Goal: Task Accomplishment & Management: Complete application form

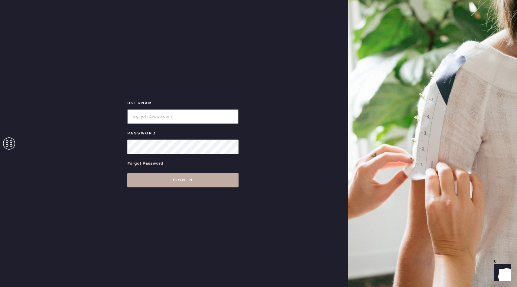
type input "reformationuppereastside"
click at [193, 183] on button "Sign in" at bounding box center [182, 180] width 111 height 15
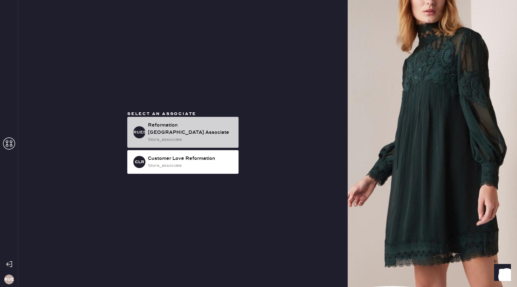
click at [210, 144] on div "RUESA Reformation [GEOGRAPHIC_DATA] Associate store_associate" at bounding box center [182, 132] width 111 height 31
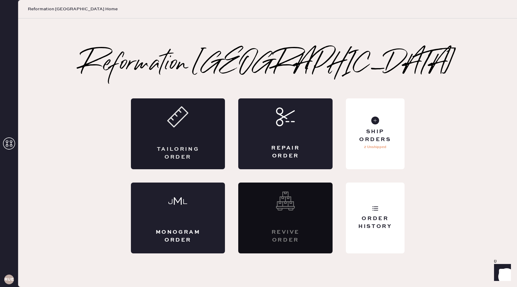
click at [195, 133] on div "Tailoring Order" at bounding box center [178, 133] width 94 height 71
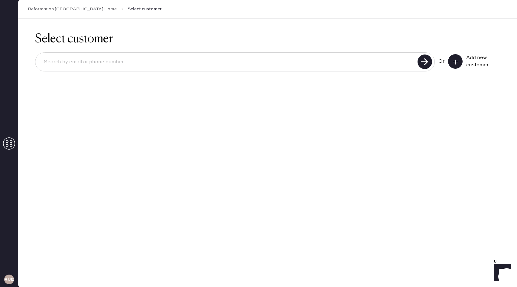
click at [225, 62] on input at bounding box center [227, 62] width 377 height 14
click at [139, 69] on input at bounding box center [227, 62] width 377 height 14
click at [129, 62] on input at bounding box center [227, 62] width 377 height 14
type input "[EMAIL_ADDRESS][DOMAIN_NAME]"
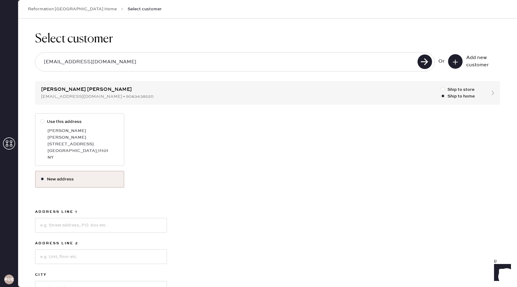
click at [55, 118] on label "Use this address" at bounding box center [79, 121] width 79 height 7
click at [40, 118] on input "Use this address" at bounding box center [40, 118] width 0 height 0
radio input "true"
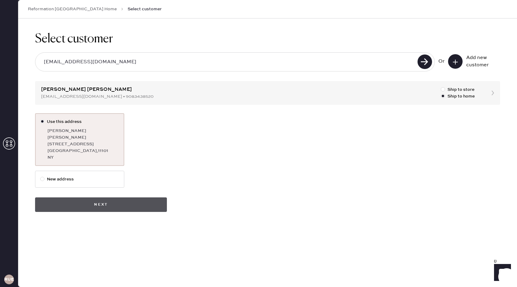
click at [83, 197] on button "Next" at bounding box center [101, 204] width 132 height 15
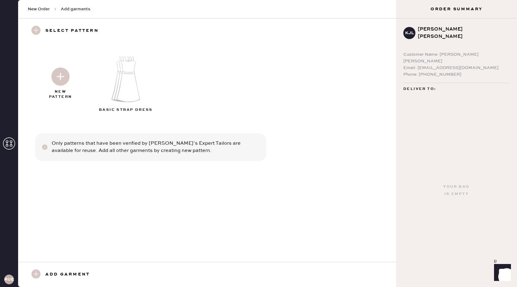
click at [136, 87] on img at bounding box center [128, 79] width 65 height 52
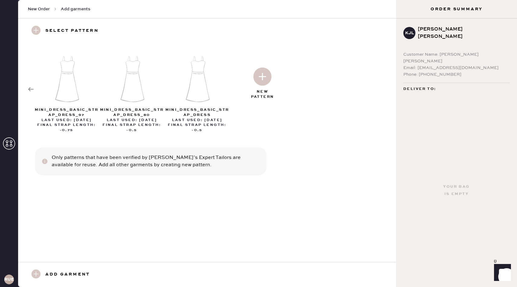
click at [32, 92] on div "mini_dress_basic_strap_dress_97 Last Used: [DATE] Final Strap Length: -0.75 min…" at bounding box center [207, 89] width 358 height 87
click at [30, 87] on icon at bounding box center [31, 89] width 6 height 6
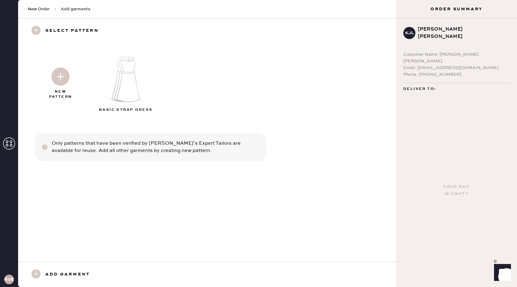
click at [46, 9] on span "New Order" at bounding box center [39, 9] width 22 height 6
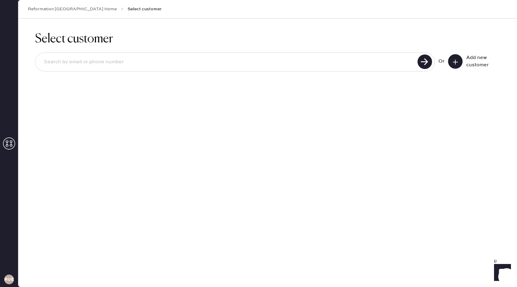
click at [61, 57] on input at bounding box center [227, 62] width 377 height 14
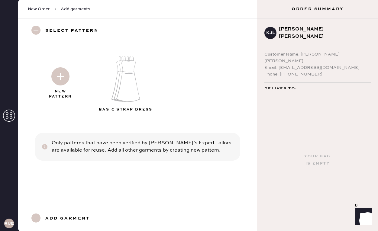
click at [127, 86] on img at bounding box center [128, 79] width 65 height 52
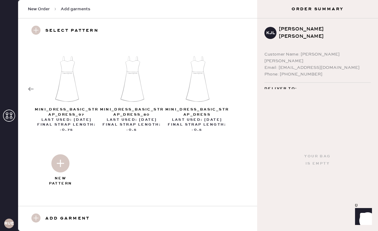
click at [66, 76] on img at bounding box center [66, 79] width 65 height 52
select select "6"
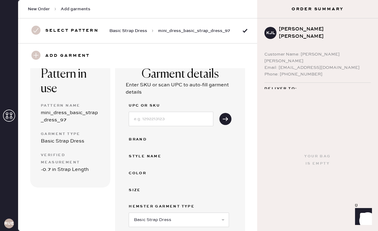
scroll to position [51, 0]
click at [153, 156] on div "Style name" at bounding box center [153, 157] width 48 height 7
click at [146, 139] on div "Brand" at bounding box center [153, 140] width 48 height 7
click at [155, 117] on input at bounding box center [171, 119] width 85 height 15
click at [188, 117] on input at bounding box center [171, 119] width 85 height 15
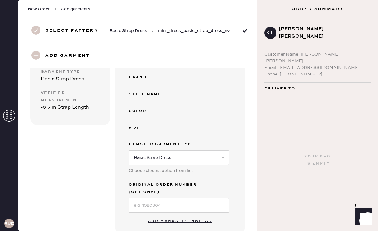
scroll to position [129, 0]
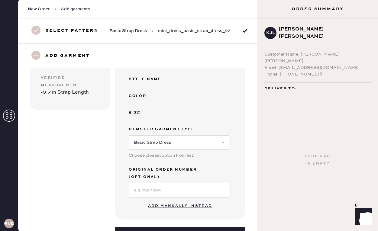
type input "r"
click at [174, 200] on button "Add manually instead" at bounding box center [180, 206] width 72 height 12
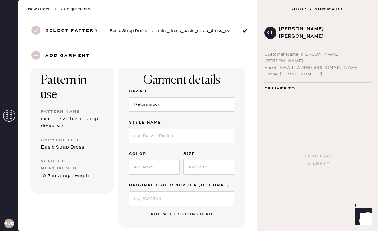
scroll to position [45, 0]
click at [168, 135] on input at bounding box center [181, 136] width 105 height 15
type input "Rai knit dress"
click at [160, 174] on input at bounding box center [154, 167] width 51 height 15
type input "Q"
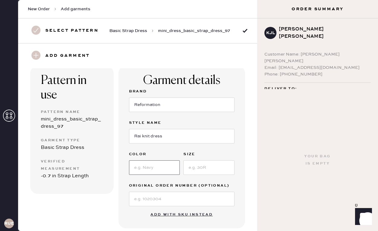
type input "h"
type input "X"
type input "Chianti"
click at [206, 172] on input at bounding box center [208, 167] width 51 height 15
type input "S"
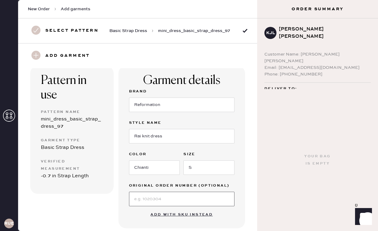
click at [177, 196] on input at bounding box center [181, 199] width 105 height 15
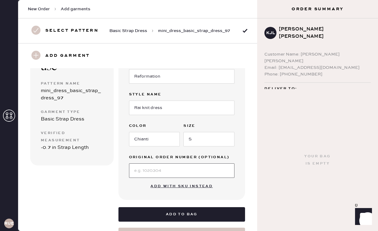
scroll to position [80, 0]
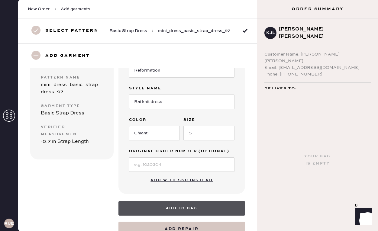
click at [144, 206] on button "Add to bag" at bounding box center [181, 208] width 127 height 15
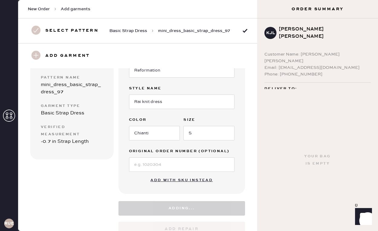
select select "6"
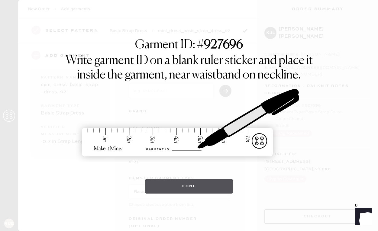
click at [191, 190] on button "Done" at bounding box center [188, 186] width 87 height 15
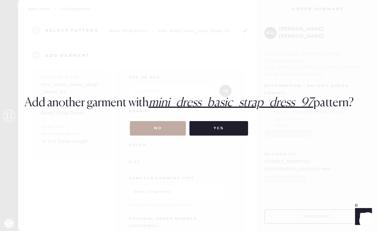
click at [169, 124] on button "No" at bounding box center [158, 128] width 56 height 15
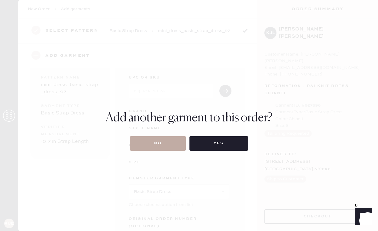
click at [160, 145] on button "No" at bounding box center [158, 143] width 56 height 15
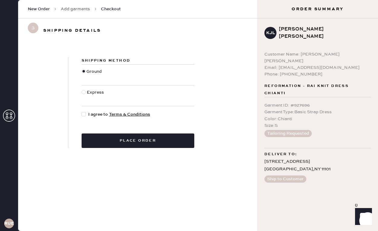
click at [84, 115] on div at bounding box center [84, 114] width 4 height 4
click at [82, 112] on input "I agree to Terms & Conditions" at bounding box center [82, 111] width 0 height 0
checkbox input "true"
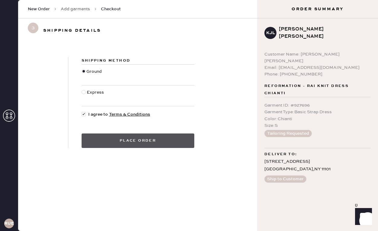
click at [142, 138] on button "Place order" at bounding box center [138, 141] width 113 height 15
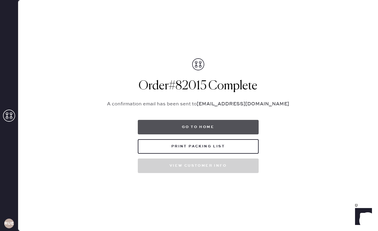
click at [198, 127] on button "Go to home" at bounding box center [198, 127] width 121 height 15
